Goal: Task Accomplishment & Management: Complete application form

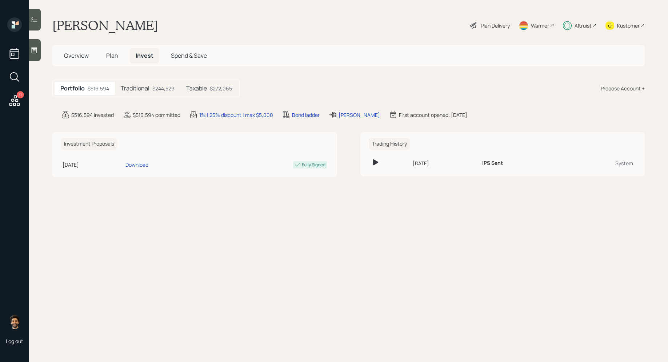
click at [205, 89] on h5 "Taxable" at bounding box center [196, 88] width 21 height 7
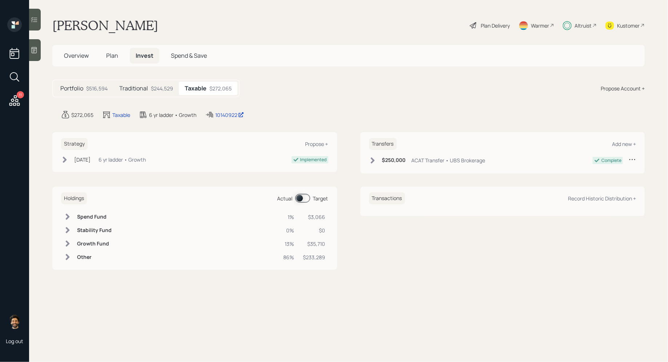
click at [163, 89] on div "$244,529" at bounding box center [162, 89] width 22 height 8
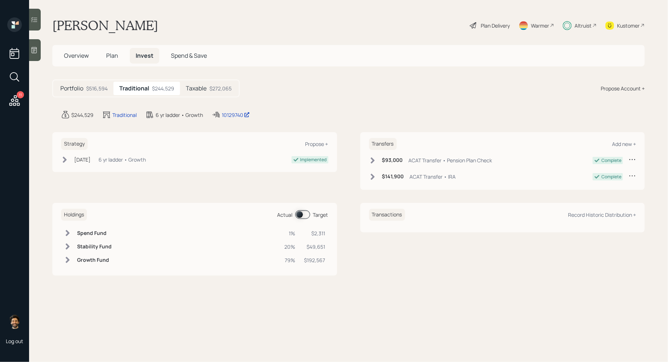
click at [108, 55] on span "Plan" at bounding box center [112, 56] width 12 height 8
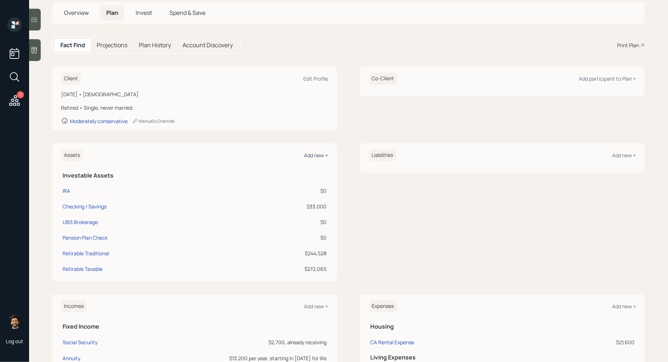
scroll to position [46, 0]
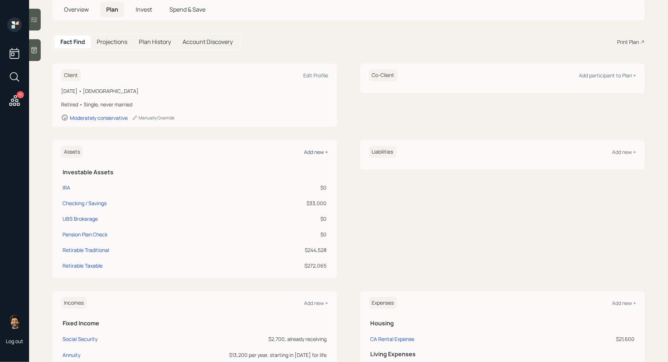
click at [309, 150] on div "Add new +" at bounding box center [316, 152] width 24 height 7
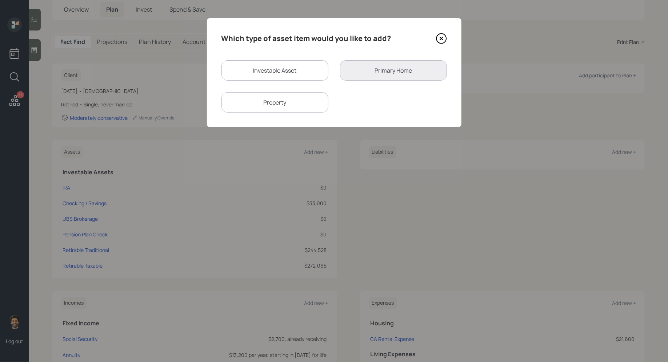
click at [286, 71] on div "Investable Asset" at bounding box center [274, 70] width 107 height 20
select select "taxable"
select select "balanced"
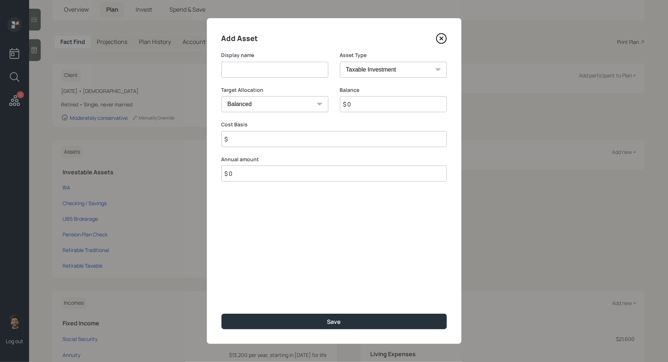
click at [263, 72] on input at bounding box center [274, 70] width 107 height 16
type input "401k"
click at [364, 107] on input "$ 0" at bounding box center [393, 104] width 107 height 16
type input "$ 150,000"
click at [372, 68] on select "SEP [PERSON_NAME] IRA 401(k) [PERSON_NAME] 401(k) 403(b) [PERSON_NAME] 403(b) 4…" at bounding box center [393, 70] width 107 height 16
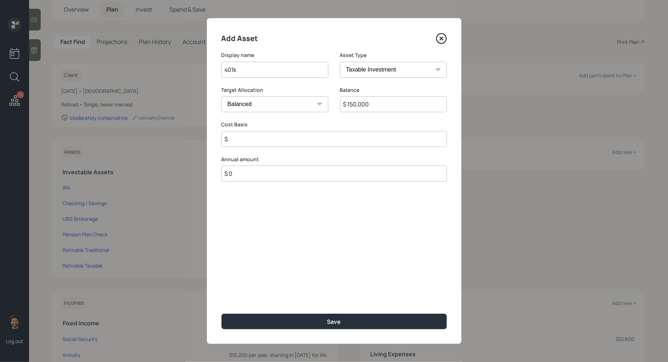
select select "company_sponsored"
click at [340, 62] on select "SEP [PERSON_NAME] IRA 401(k) [PERSON_NAME] 401(k) 403(b) [PERSON_NAME] 403(b) 4…" at bounding box center [393, 70] width 107 height 16
click at [250, 137] on input "number" at bounding box center [269, 139] width 96 height 16
type input "0"
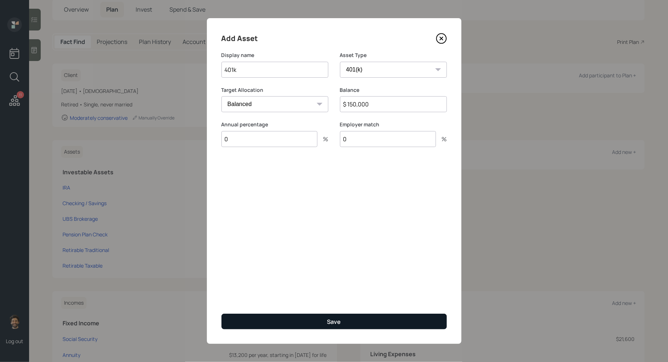
type input "0"
click at [243, 318] on button "Save" at bounding box center [333, 322] width 225 height 16
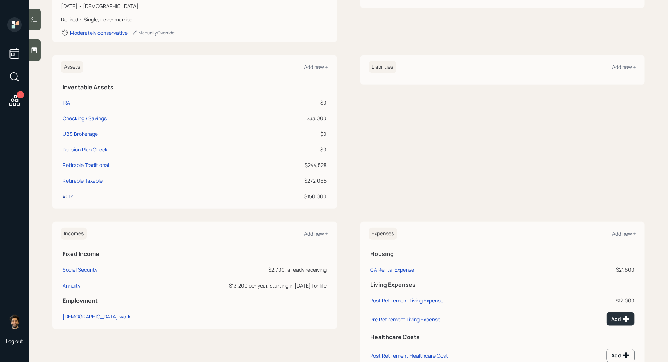
scroll to position [134, 0]
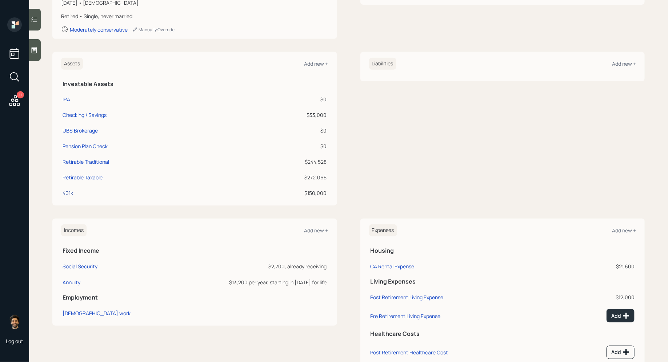
click at [65, 191] on div "401k" at bounding box center [68, 193] width 11 height 8
select select "company_sponsored"
select select "balanced"
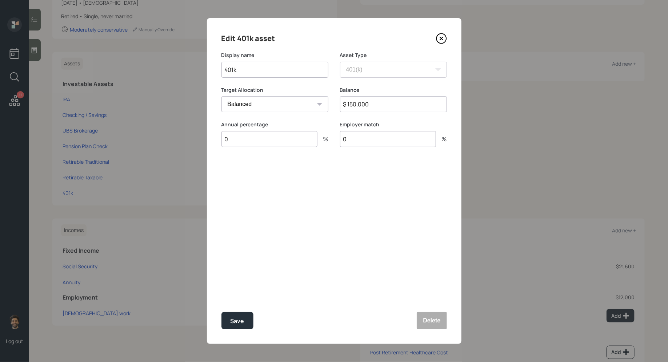
click at [352, 99] on input "$ 150,000" at bounding box center [393, 104] width 107 height 16
type input "$ 143,000"
click at [236, 319] on div "Save" at bounding box center [237, 322] width 14 height 10
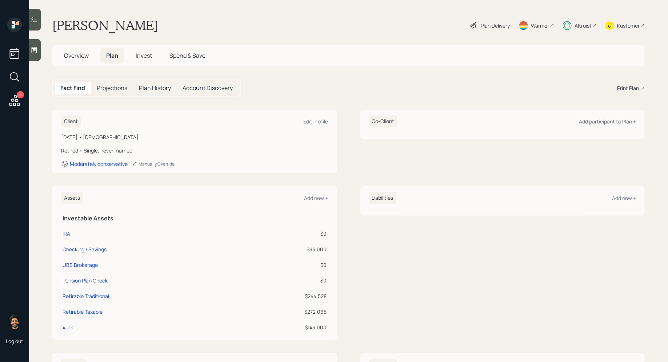
click at [141, 62] on h5 "Invest" at bounding box center [144, 56] width 28 height 16
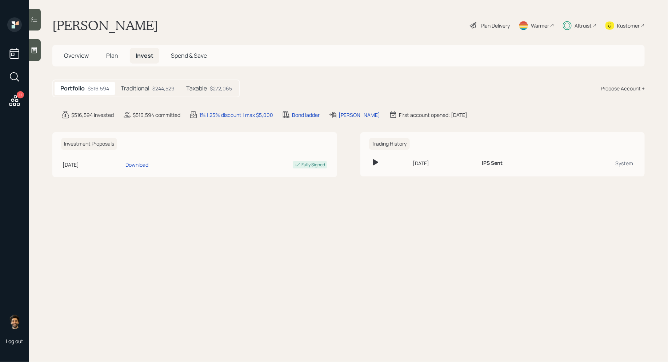
click at [145, 86] on h5 "Traditional" at bounding box center [135, 88] width 29 height 7
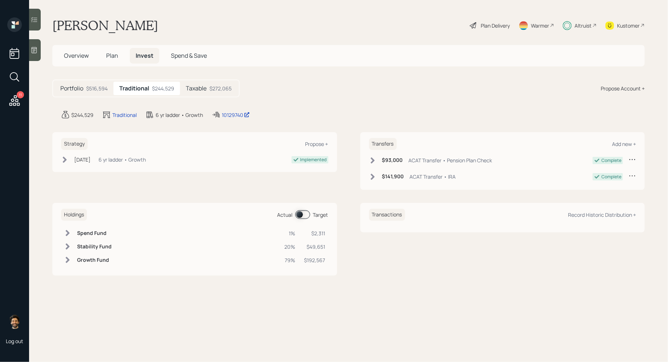
click at [616, 89] on div "Propose Account +" at bounding box center [622, 89] width 44 height 8
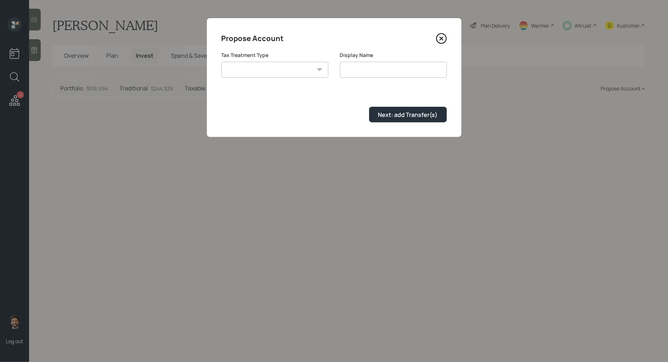
click at [293, 74] on select "[PERSON_NAME] Taxable Traditional" at bounding box center [274, 70] width 107 height 16
select select "traditional"
click at [221, 62] on select "[PERSON_NAME] Taxable Traditional" at bounding box center [274, 70] width 107 height 16
type input "Traditional"
click at [399, 116] on div "Next: add Transfer(s)" at bounding box center [408, 115] width 60 height 8
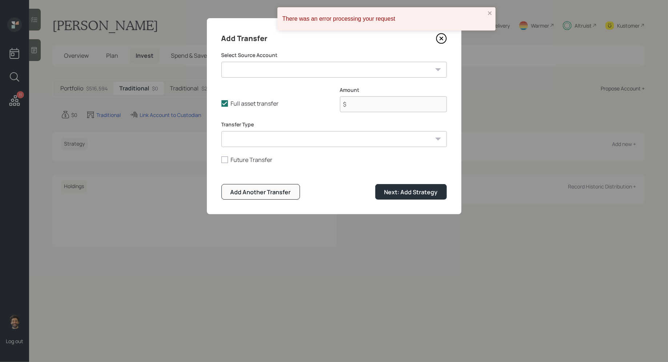
click at [440, 40] on icon at bounding box center [441, 38] width 11 height 11
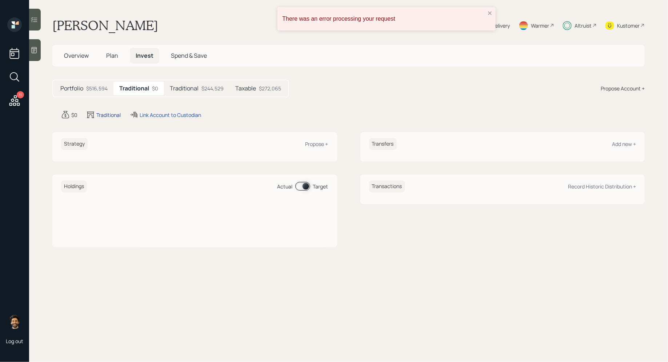
click at [107, 115] on div "Traditional" at bounding box center [108, 115] width 24 height 8
select select "traditional"
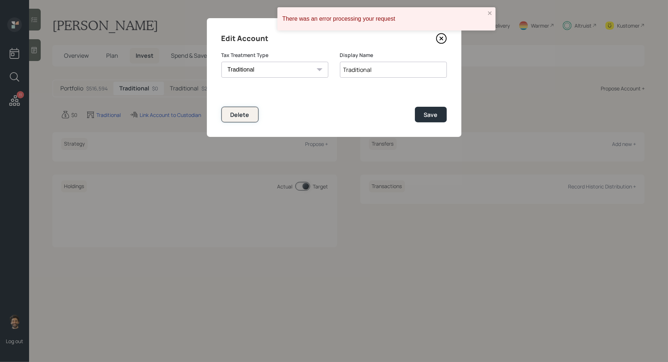
click at [234, 112] on div "Delete" at bounding box center [239, 115] width 19 height 8
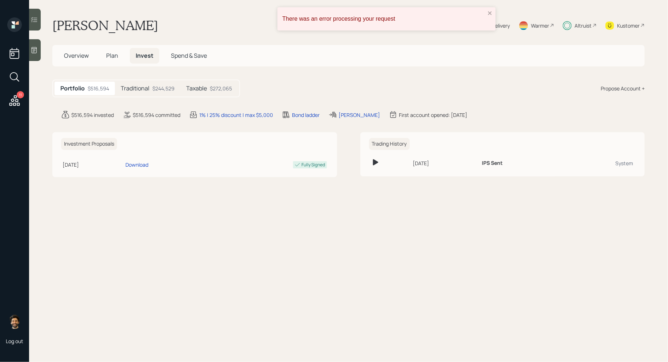
click at [156, 89] on div "$244,529" at bounding box center [163, 89] width 22 height 8
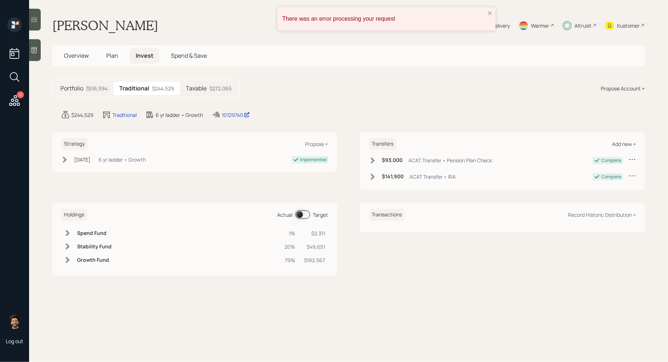
click at [617, 142] on div "Add new +" at bounding box center [624, 144] width 24 height 7
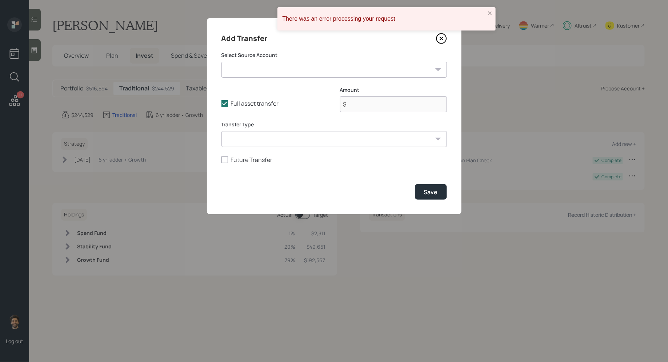
click at [286, 73] on select "IRA ($0 | IRA) Checking / Savings ($33,000 | Emergency Fund) UBS Brokerage ($0 …" at bounding box center [333, 70] width 225 height 16
select select "28693387-6c72-4a88-be89-60c2797332c7"
click at [221, 62] on select "IRA ($0 | IRA) Checking / Savings ($33,000 | Emergency Fund) UBS Brokerage ($0 …" at bounding box center [333, 70] width 225 height 16
type input "$ 143,000"
click at [266, 144] on select "ACAT Transfer Non ACAT Transfer Capitalize Rollover Rollover Deposit" at bounding box center [333, 139] width 225 height 16
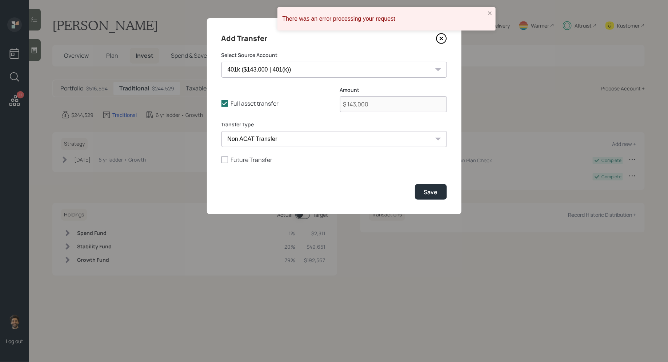
click at [221, 131] on select "ACAT Transfer Non ACAT Transfer Capitalize Rollover Rollover Deposit" at bounding box center [333, 139] width 225 height 16
click at [274, 141] on select "ACAT Transfer Non ACAT Transfer Capitalize Rollover Rollover Deposit" at bounding box center [333, 139] width 225 height 16
select select "acat_transfer"
click at [221, 131] on select "ACAT Transfer Non ACAT Transfer Capitalize Rollover Rollover Deposit" at bounding box center [333, 139] width 225 height 16
click at [444, 184] on div "Save" at bounding box center [333, 192] width 225 height 16
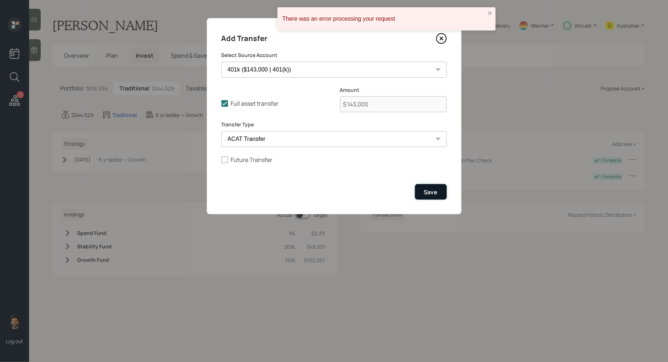
click at [438, 187] on button "Save" at bounding box center [431, 192] width 32 height 16
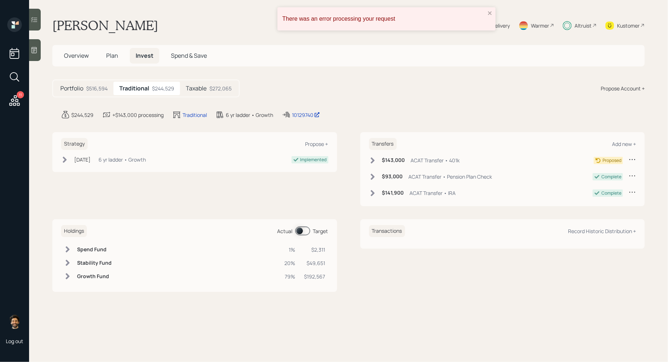
click at [372, 161] on icon at bounding box center [372, 160] width 4 height 6
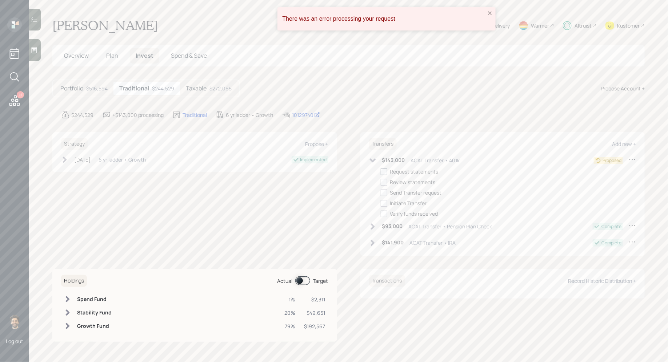
click at [383, 172] on div at bounding box center [383, 172] width 7 height 7
click at [380, 172] on input "checkbox" at bounding box center [380, 172] width 0 height 0
checkbox input "true"
click at [383, 184] on div at bounding box center [383, 182] width 7 height 7
click at [380, 182] on input "checkbox" at bounding box center [380, 182] width 0 height 0
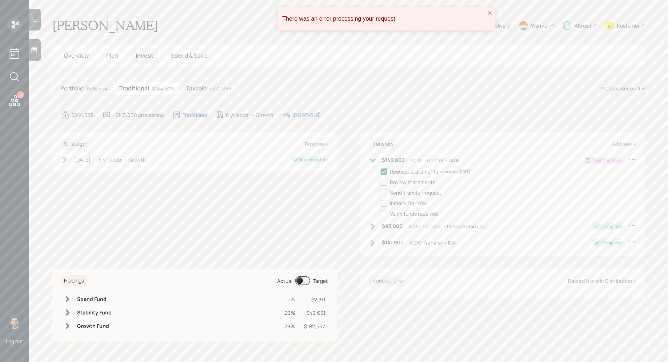
checkbox input "true"
click at [487, 13] on icon "close" at bounding box center [489, 13] width 5 height 6
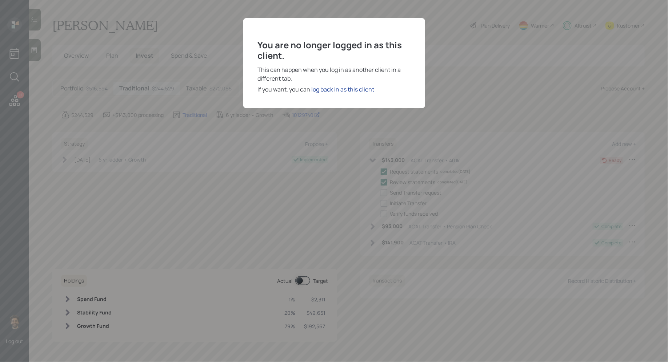
click at [324, 93] on div "log back in as this client" at bounding box center [342, 89] width 63 height 9
